Goal: Task Accomplishment & Management: Manage account settings

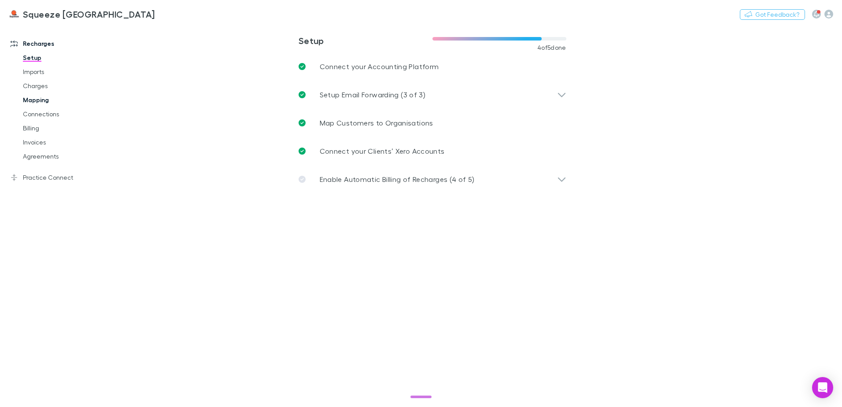
click at [40, 101] on link "Mapping" at bounding box center [66, 100] width 105 height 14
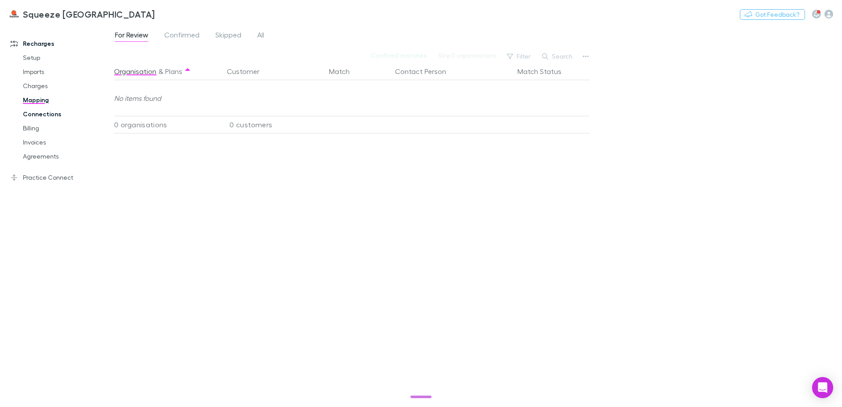
click at [42, 114] on link "Connections" at bounding box center [66, 114] width 105 height 14
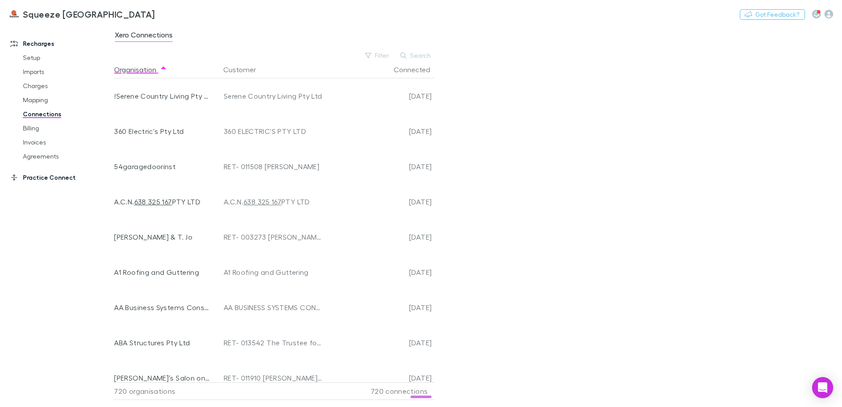
click at [49, 177] on link "Practice Connect" at bounding box center [60, 177] width 117 height 14
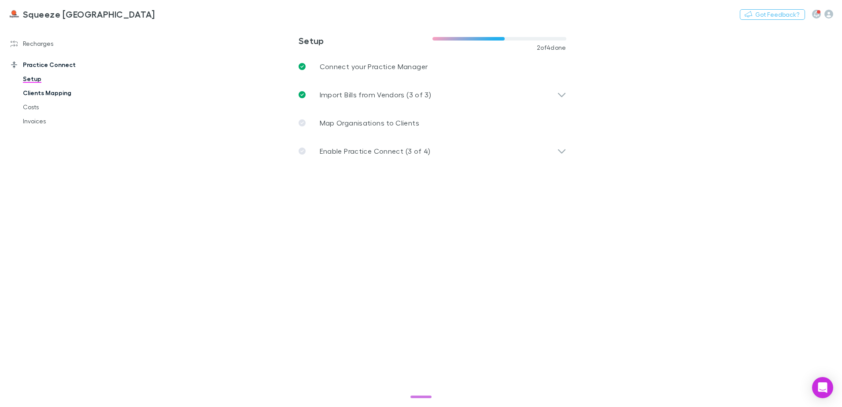
click at [51, 96] on link "Clients Mapping" at bounding box center [66, 93] width 105 height 14
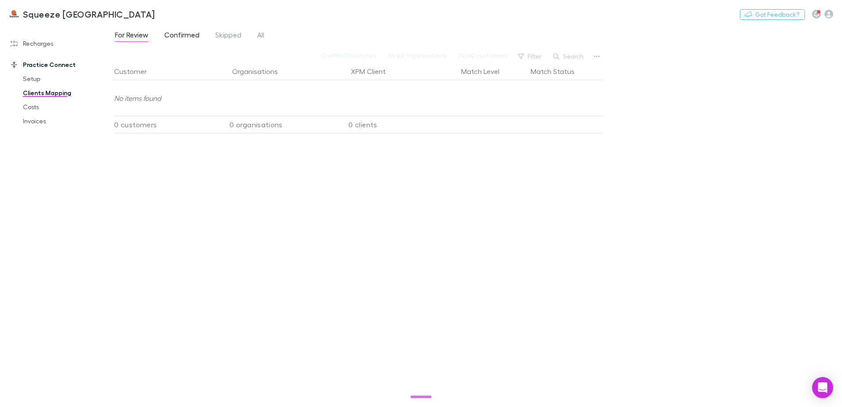
click at [180, 35] on span "Confirmed" at bounding box center [181, 35] width 35 height 11
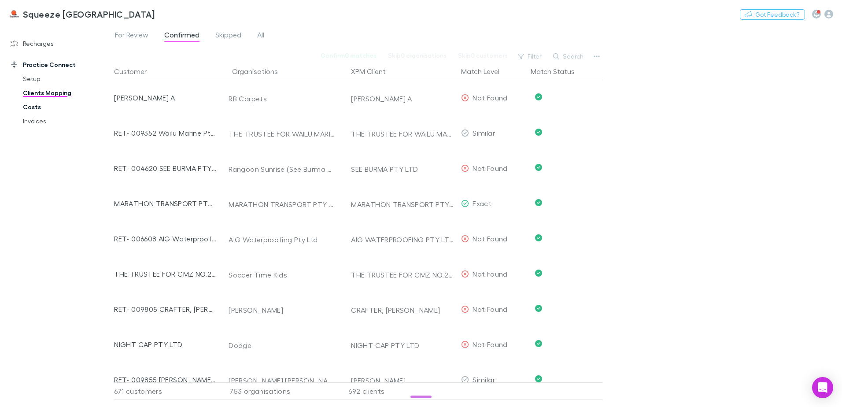
click at [36, 109] on link "Costs" at bounding box center [66, 107] width 105 height 14
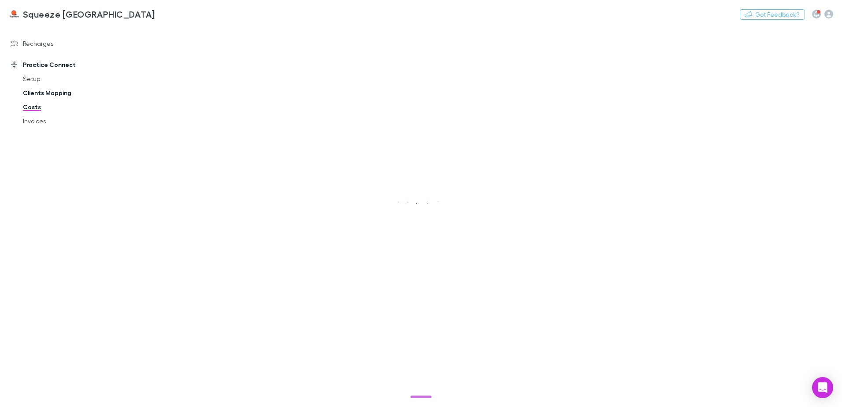
click at [50, 94] on link "Clients Mapping" at bounding box center [66, 93] width 105 height 14
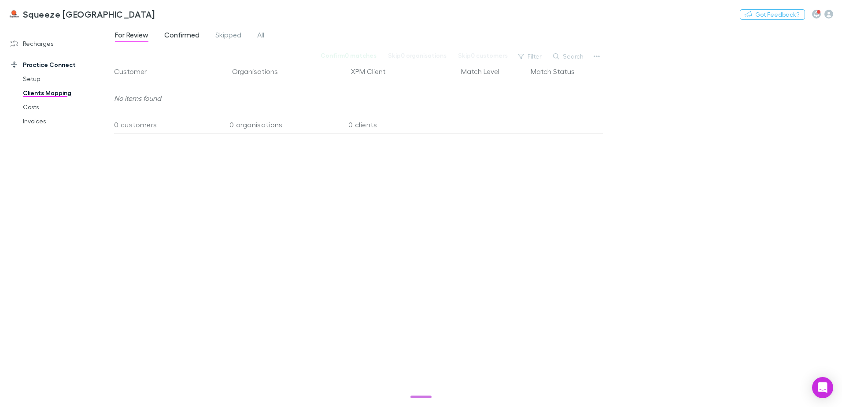
click at [184, 32] on span "Confirmed" at bounding box center [181, 35] width 35 height 11
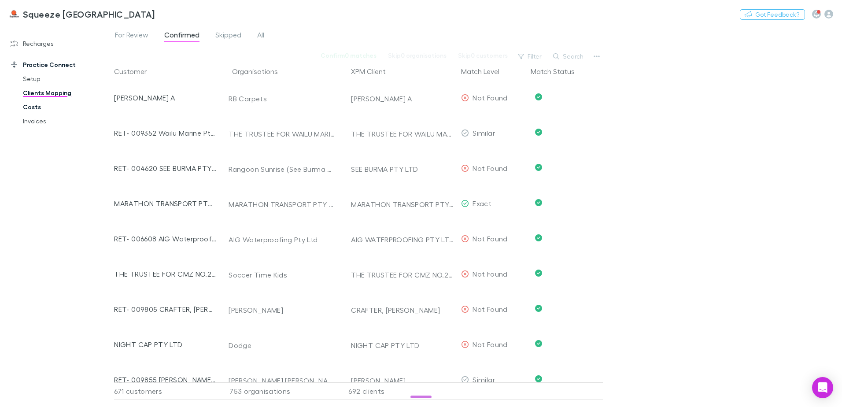
click at [45, 107] on link "Costs" at bounding box center [66, 107] width 105 height 14
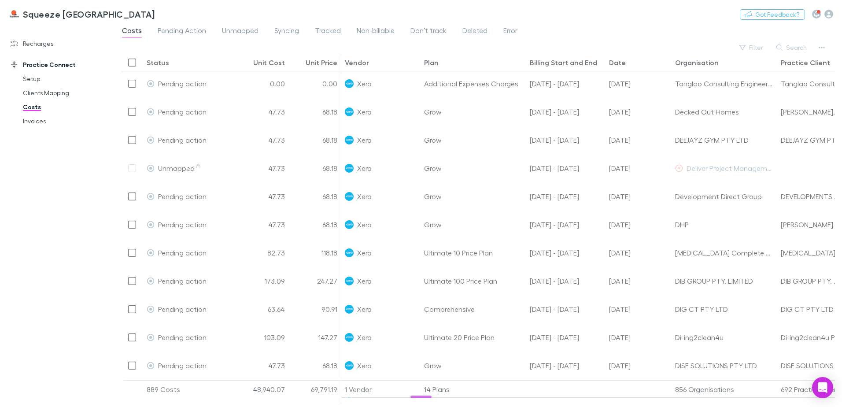
click at [438, 390] on div "14 Plans" at bounding box center [473, 389] width 106 height 18
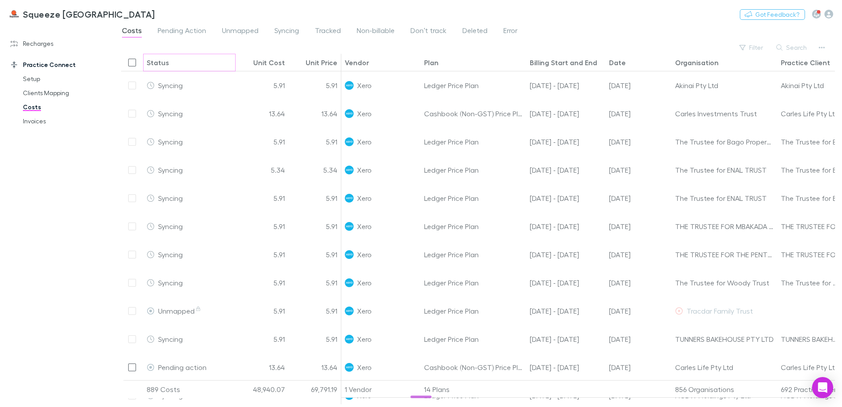
click at [176, 59] on button "Sort" at bounding box center [175, 62] width 11 height 11
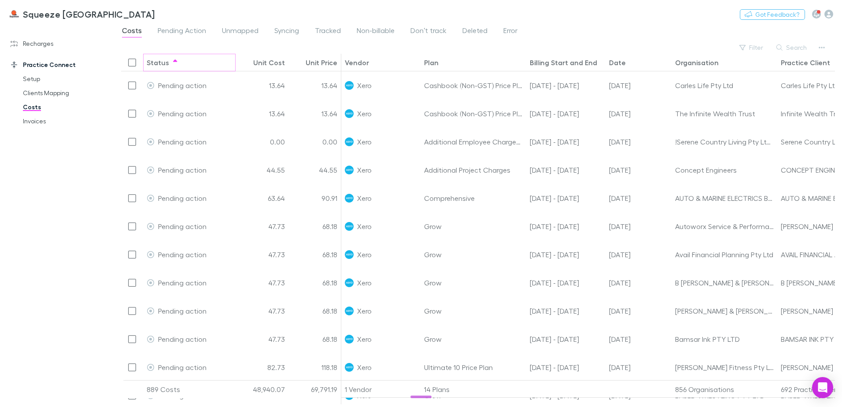
click at [176, 59] on button "Sort" at bounding box center [175, 62] width 11 height 11
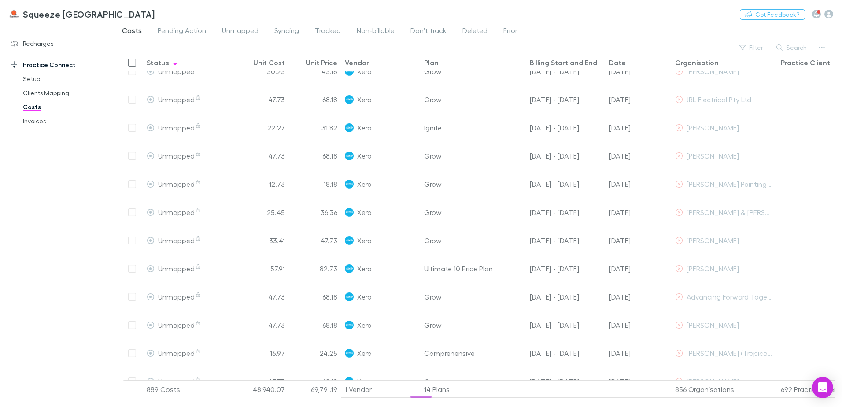
scroll to position [1118, 0]
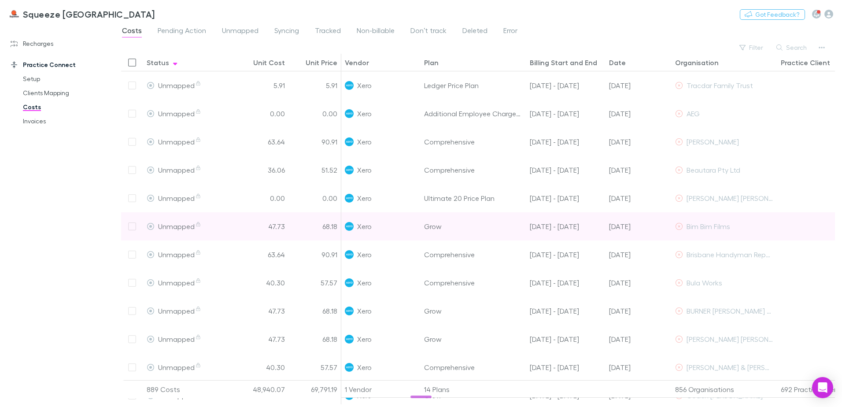
click at [128, 229] on div at bounding box center [132, 226] width 22 height 28
click at [135, 227] on div at bounding box center [132, 226] width 22 height 28
click at [134, 226] on div at bounding box center [132, 226] width 22 height 28
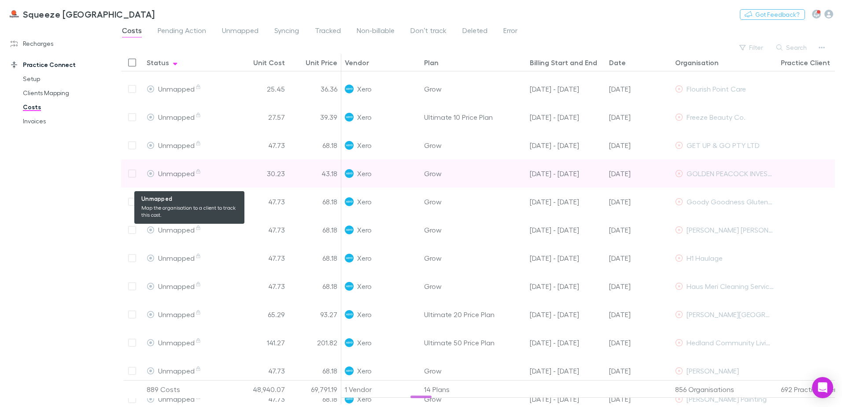
click at [168, 180] on div "Unmapped" at bounding box center [189, 173] width 85 height 28
